Goal: Check status: Check status

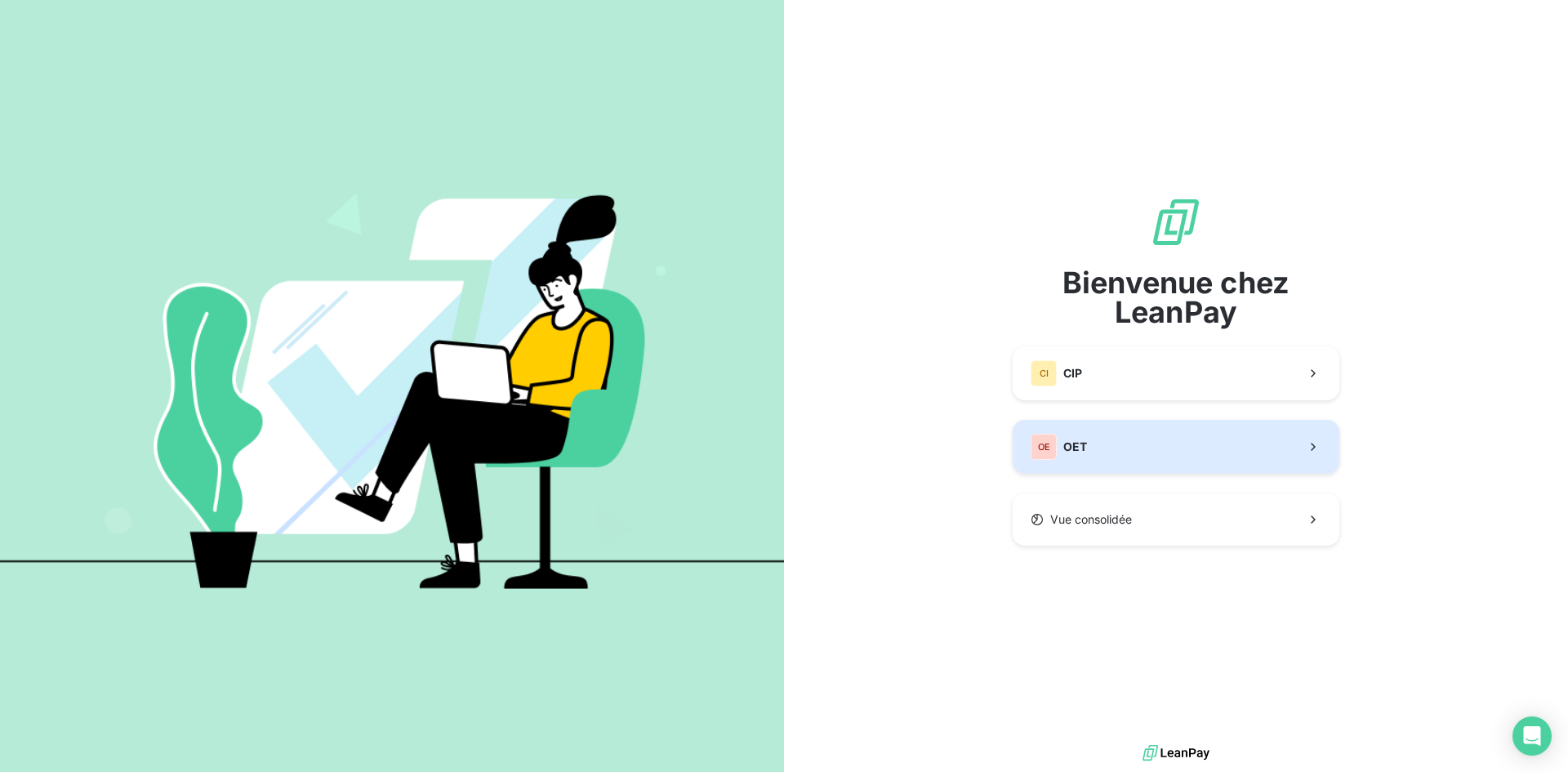
click at [1068, 455] on span "OET" at bounding box center [1075, 446] width 24 height 16
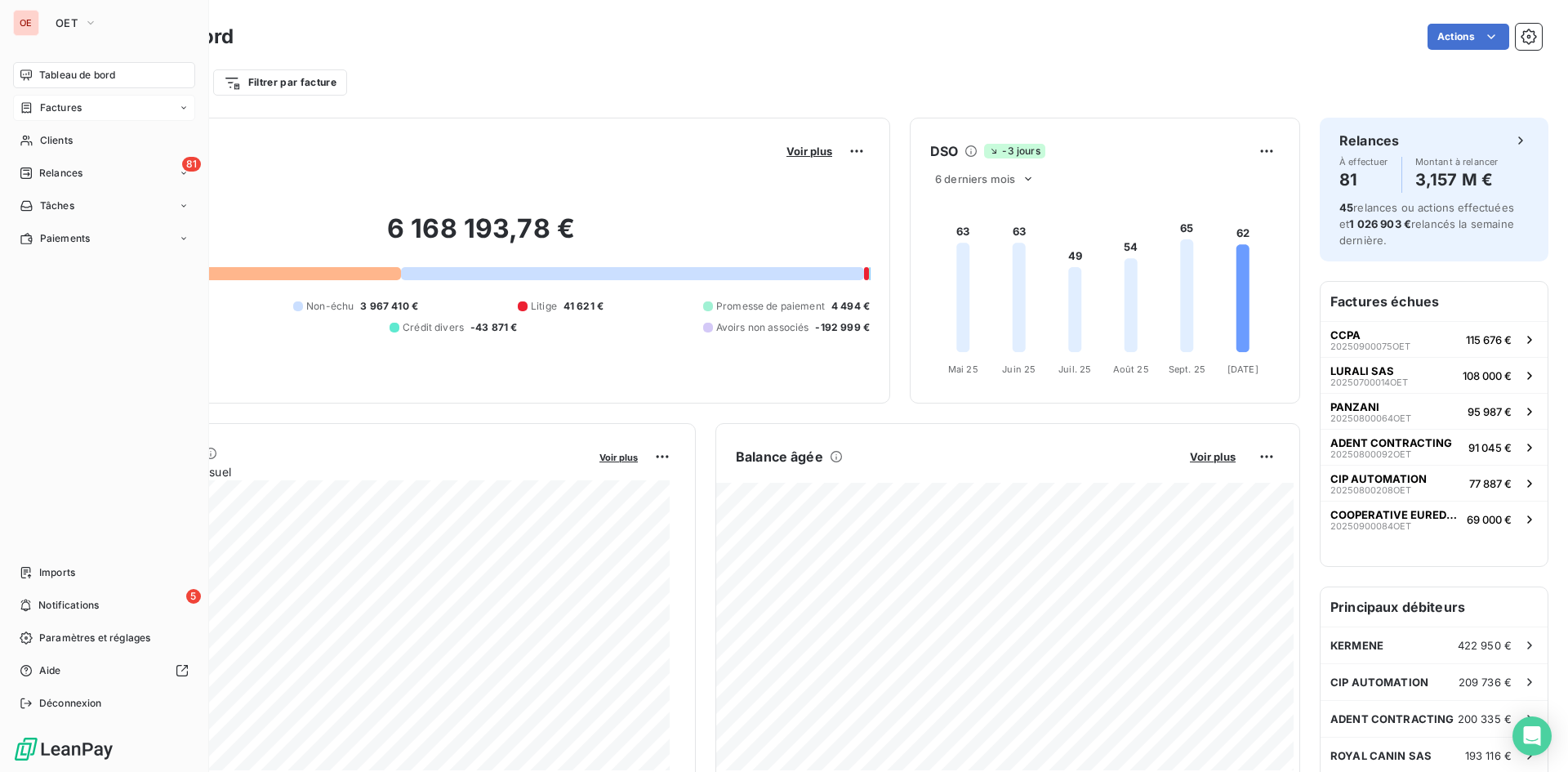
click at [69, 104] on span "Factures" at bounding box center [61, 108] width 42 height 15
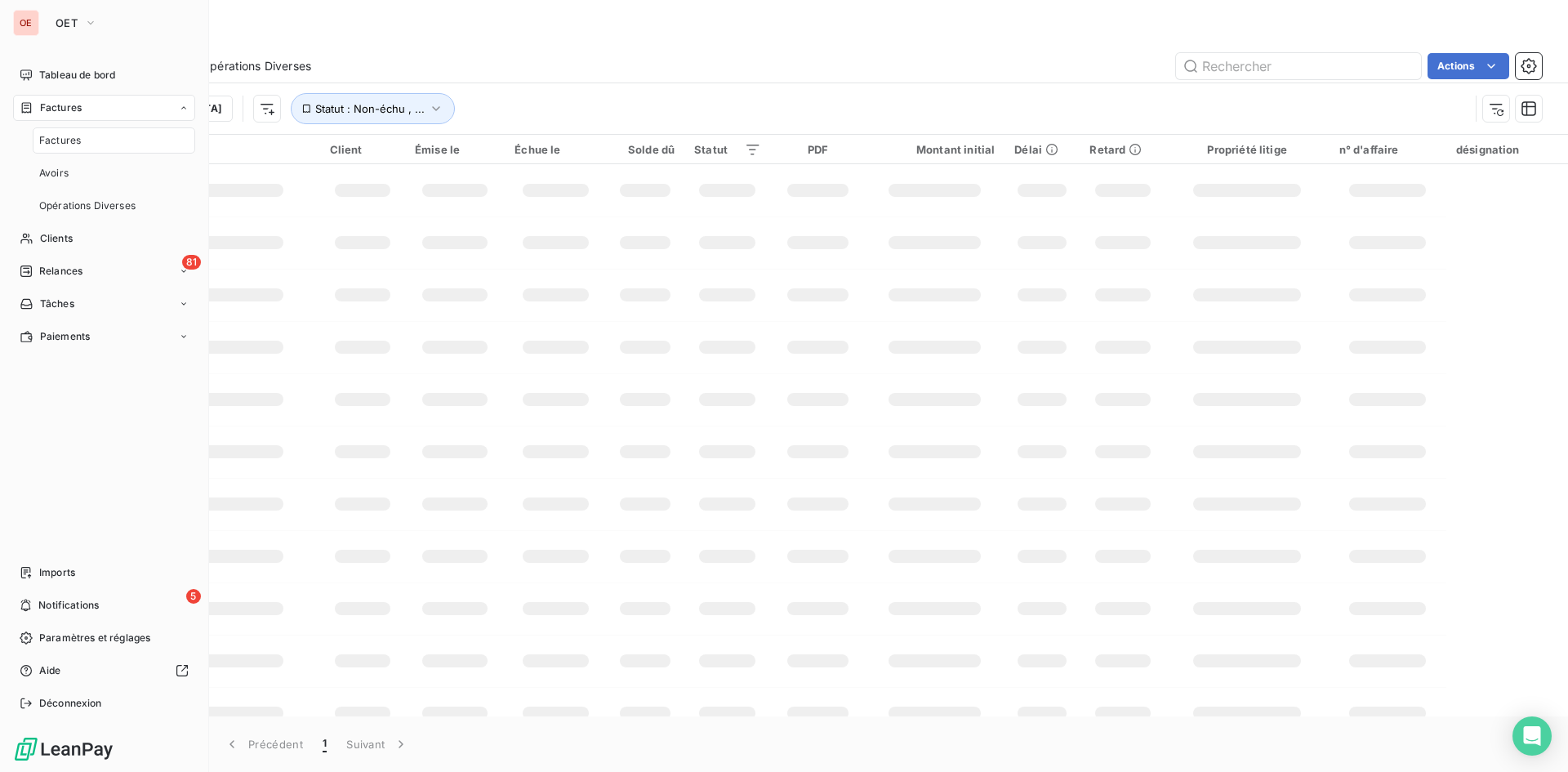
click at [68, 144] on span "Factures" at bounding box center [60, 141] width 42 height 15
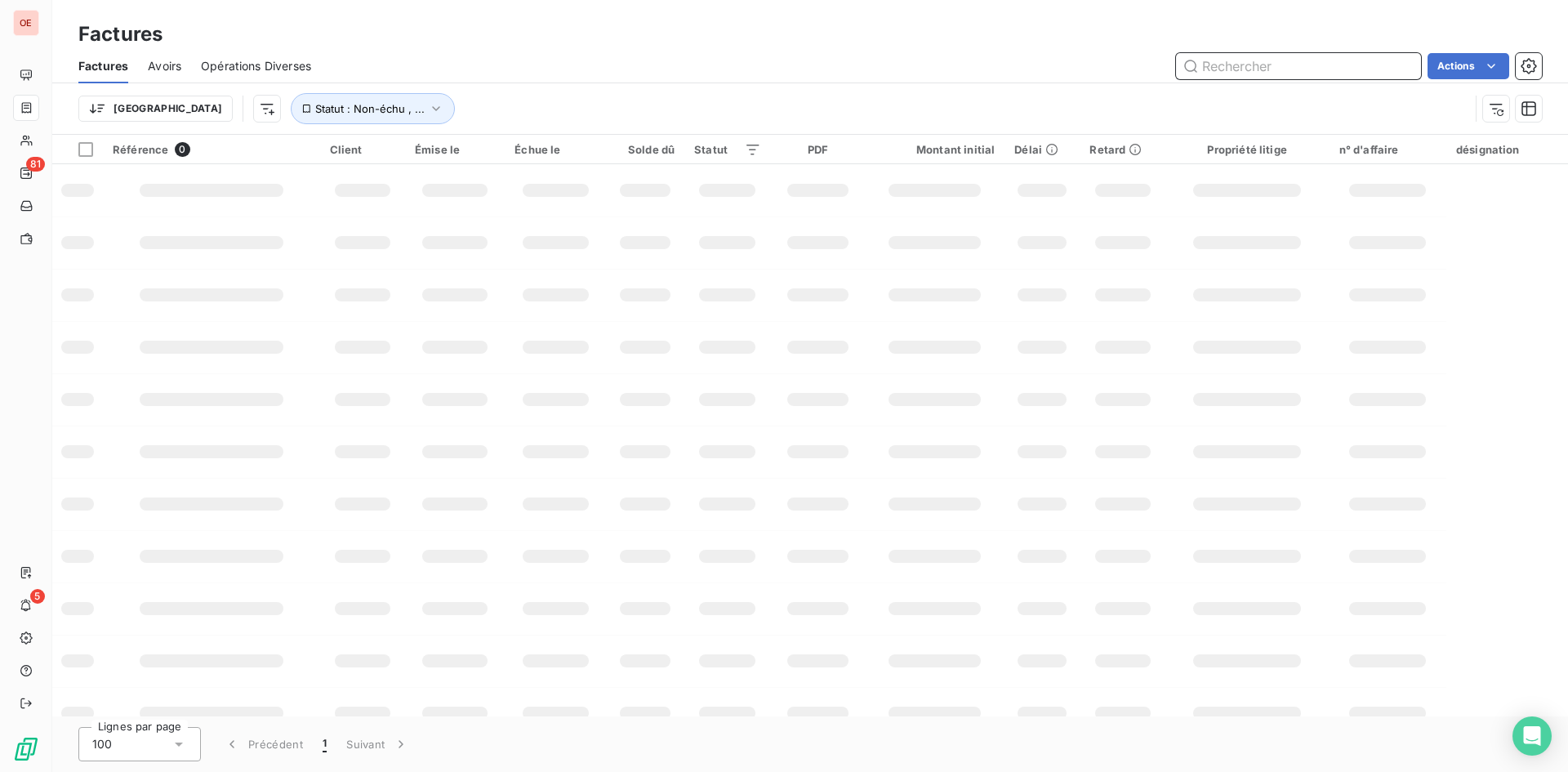
click at [1239, 68] on input "text" at bounding box center [1298, 66] width 245 height 27
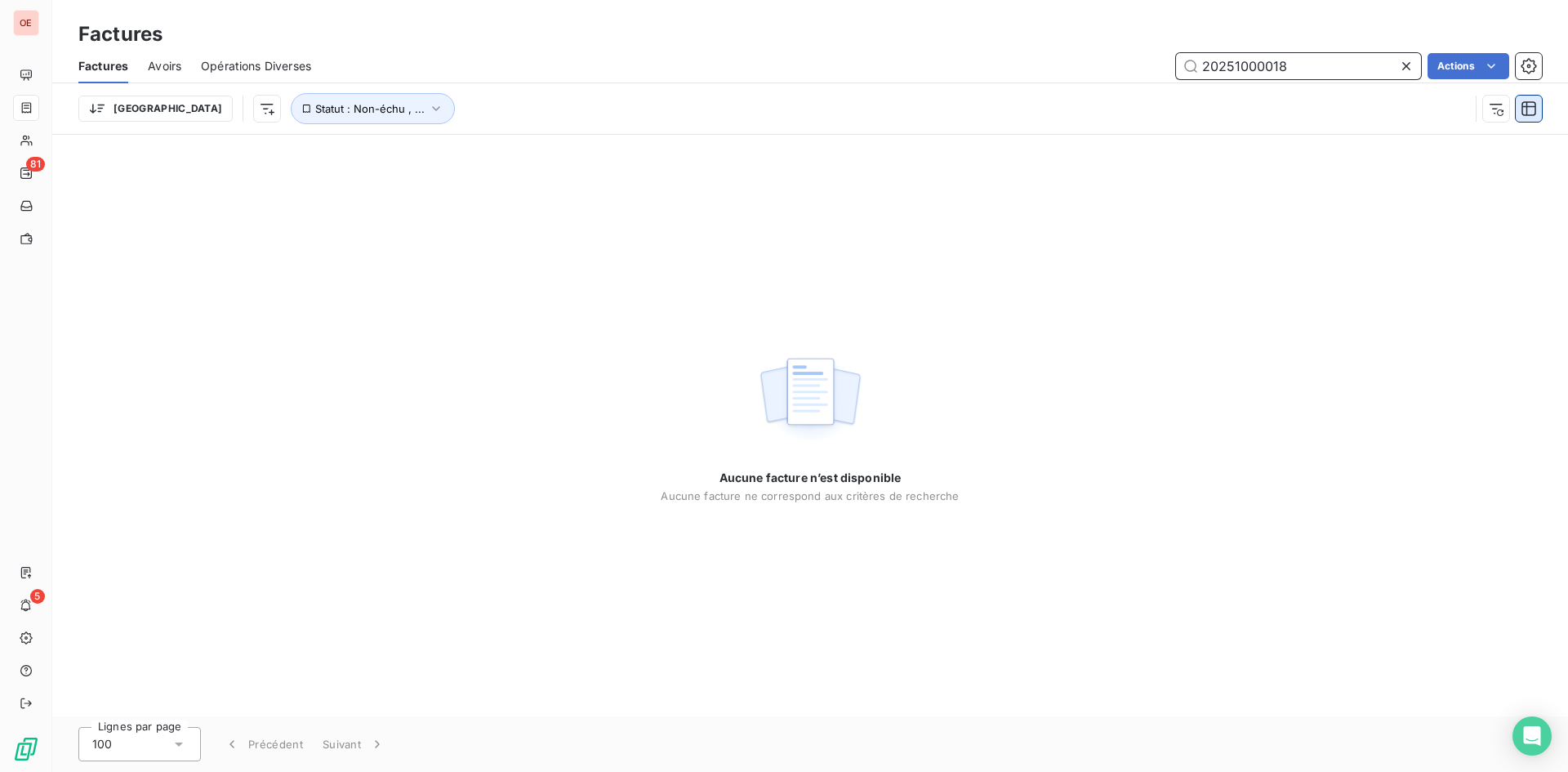
type input "20251000018"
drag, startPoint x: 1297, startPoint y: 71, endPoint x: 1141, endPoint y: 81, distance: 156.3
click at [1157, 75] on div "20251000018 Actions" at bounding box center [935, 66] width 1211 height 27
paste input "text"
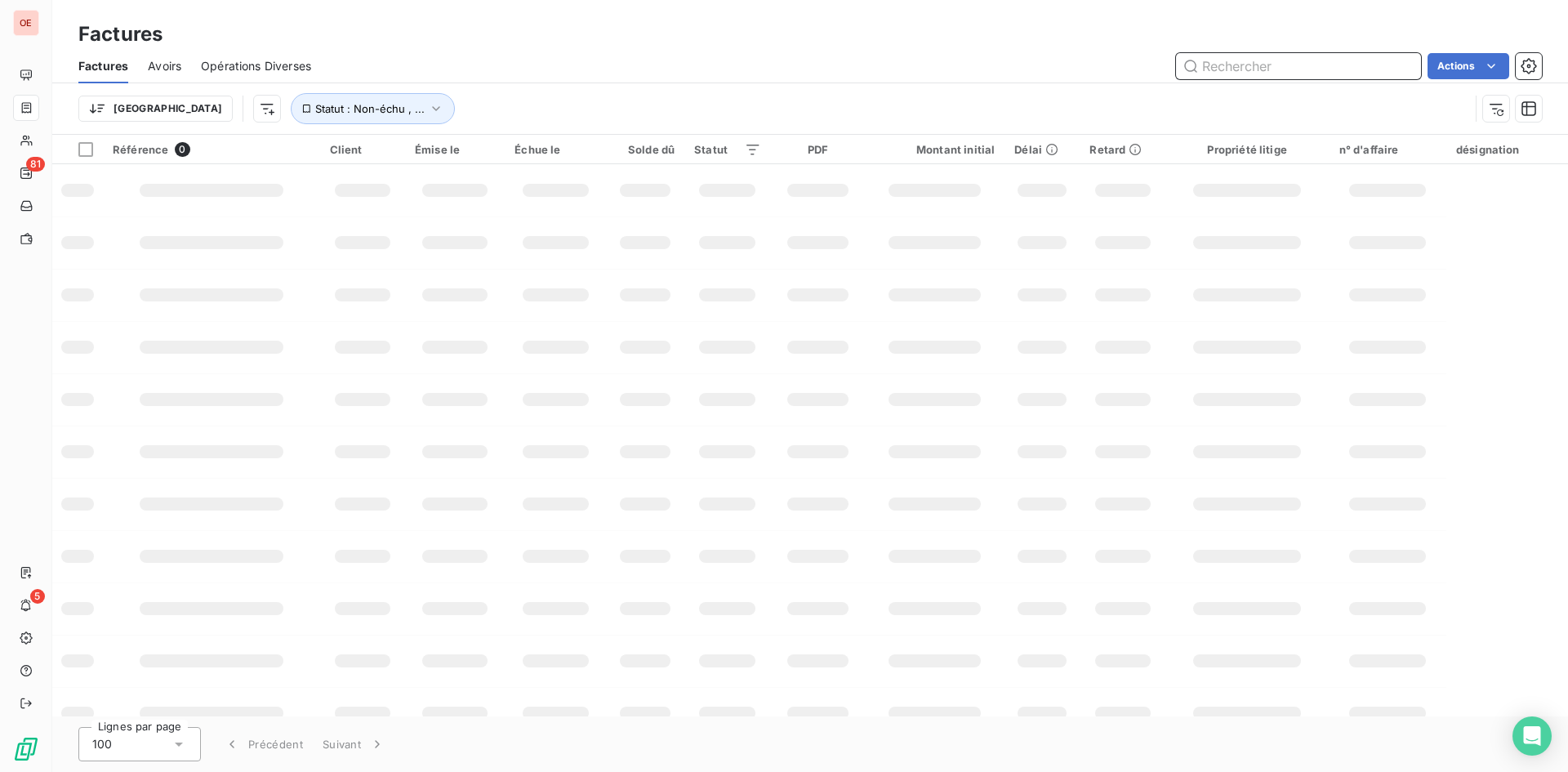
paste input "text"
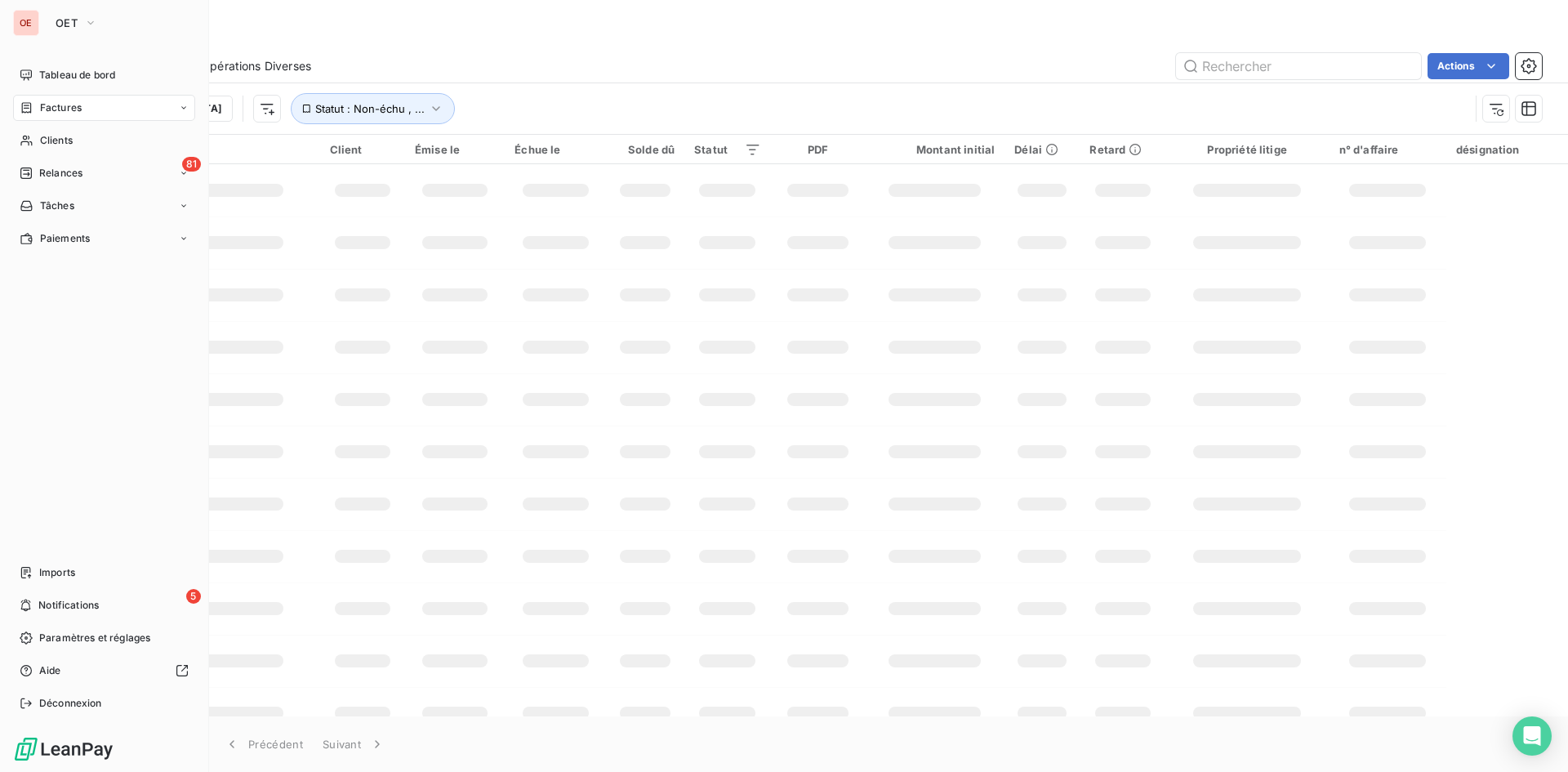
click at [62, 115] on span "Factures" at bounding box center [61, 108] width 42 height 15
click at [62, 138] on span "Factures" at bounding box center [60, 141] width 42 height 15
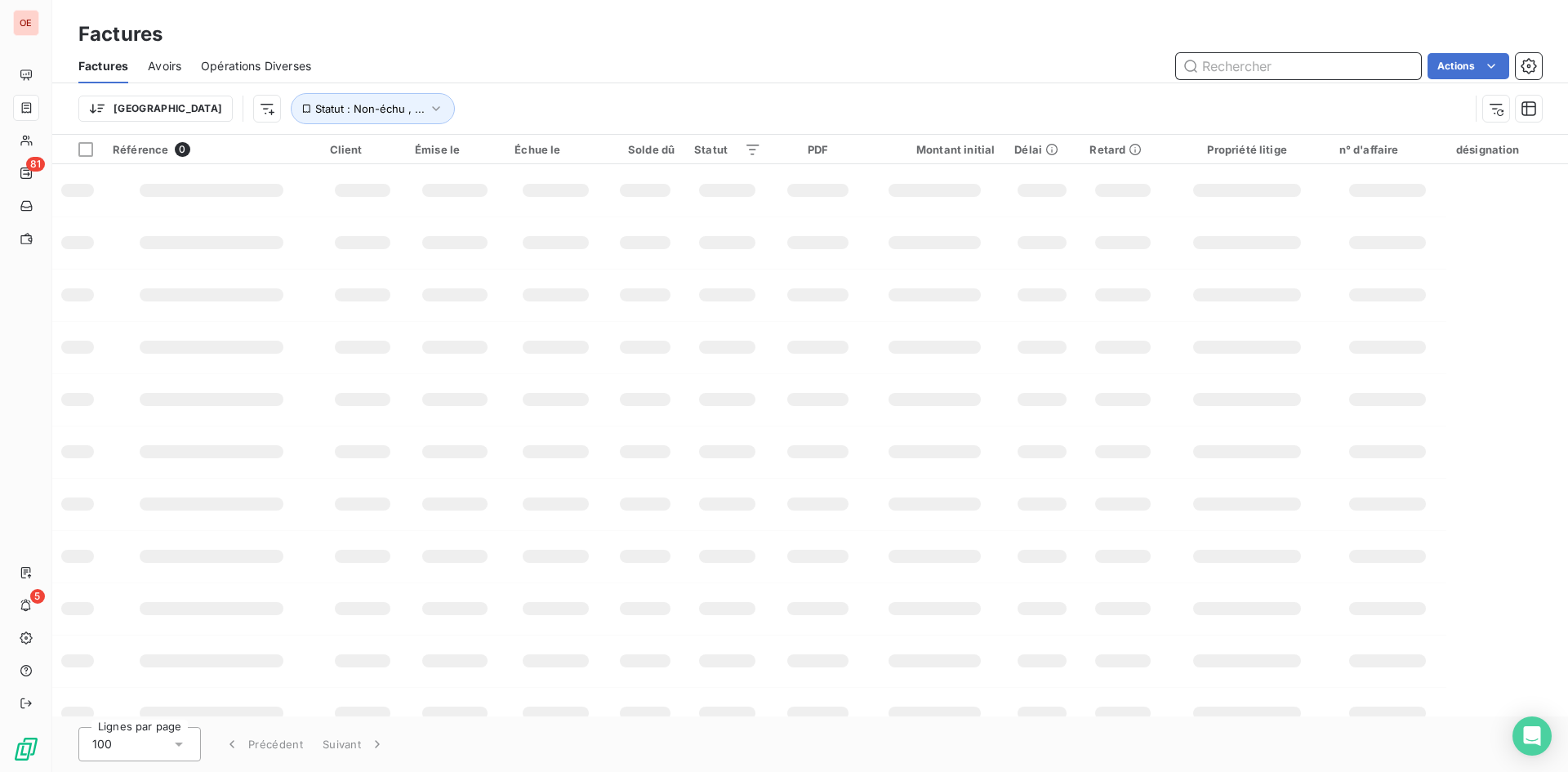
click at [1219, 75] on input "text" at bounding box center [1298, 66] width 245 height 27
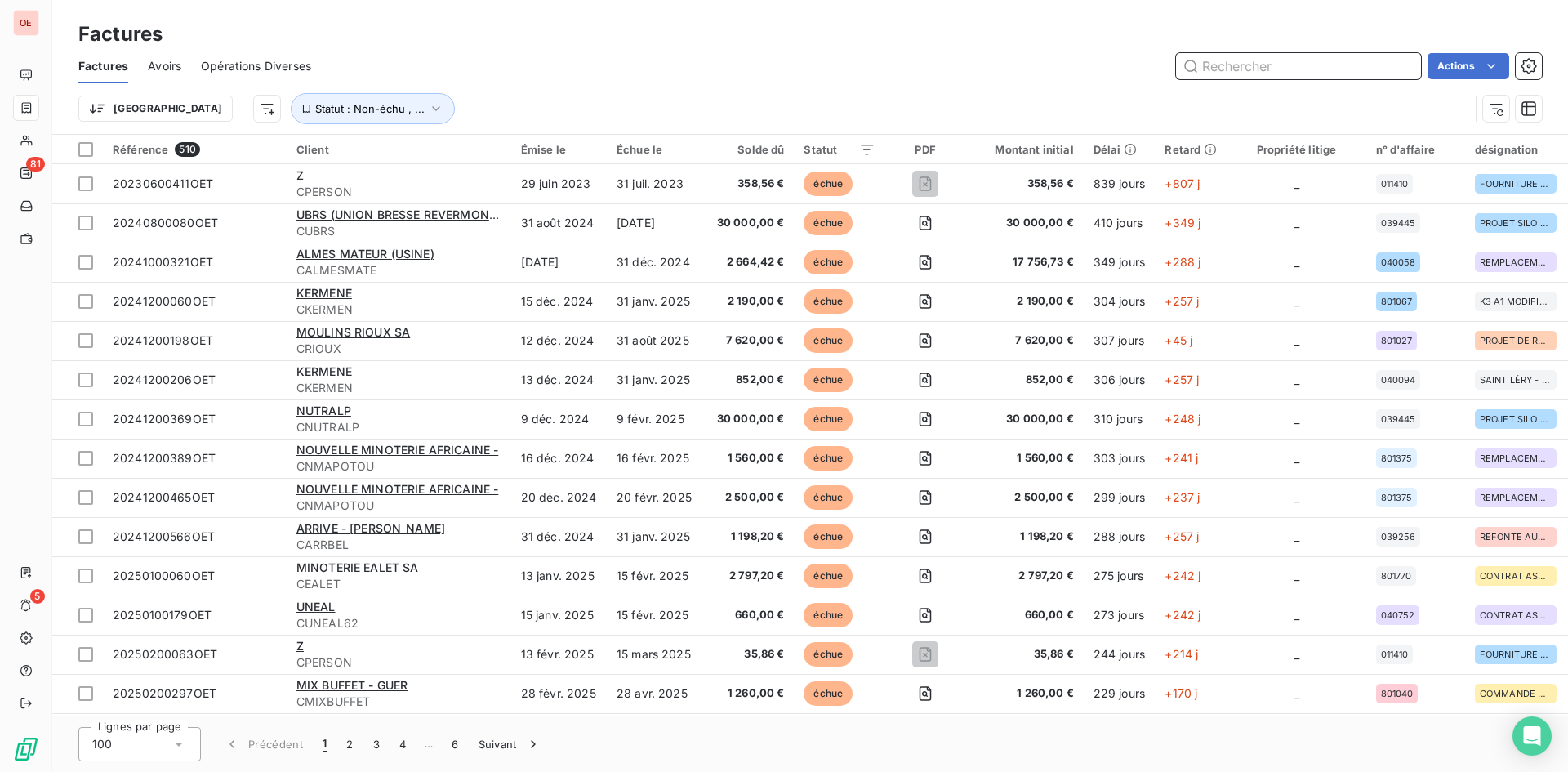
paste input "20251000018OET"
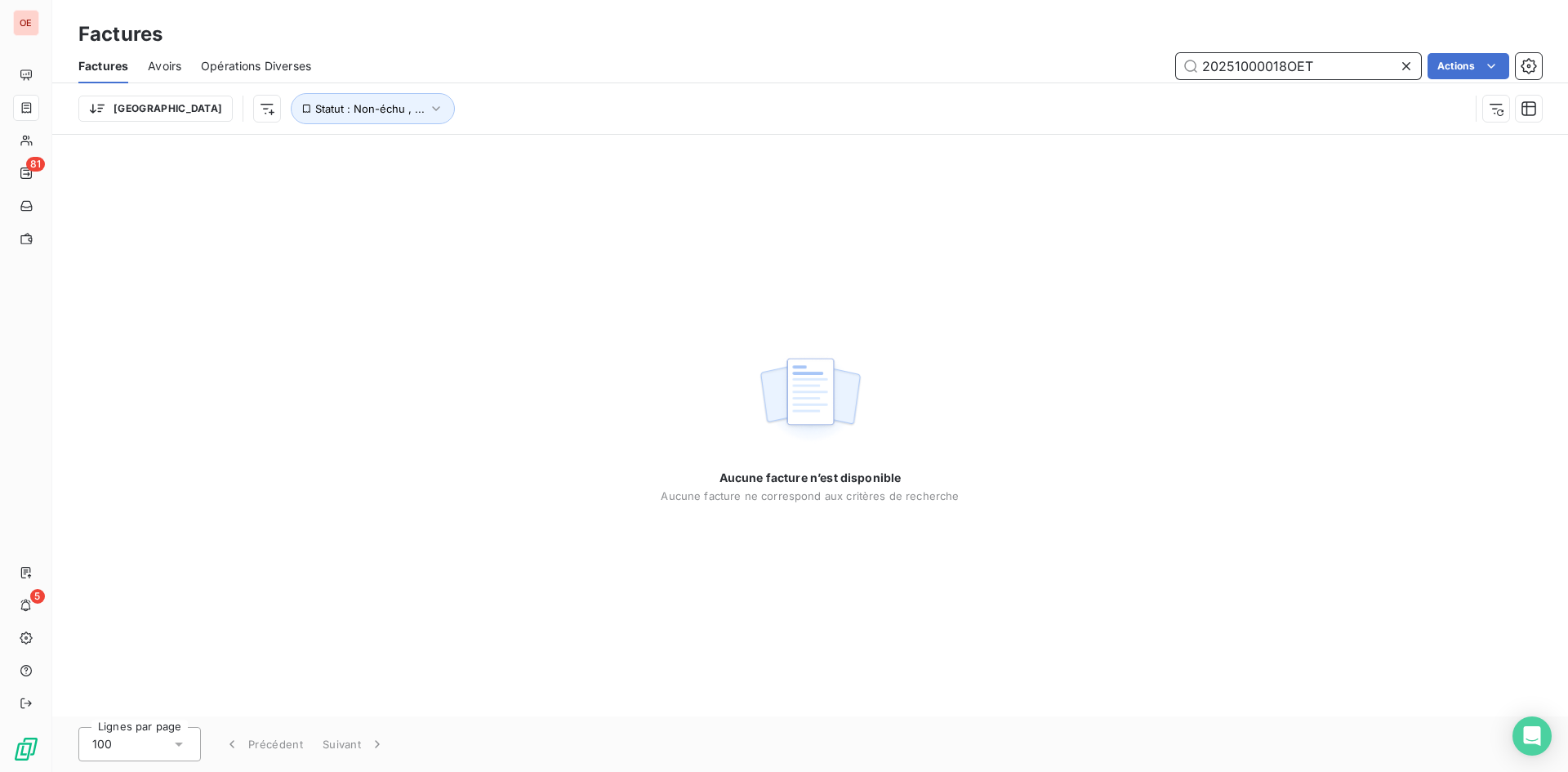
type input "20251000018OET"
